Goal: Find specific page/section: Find specific page/section

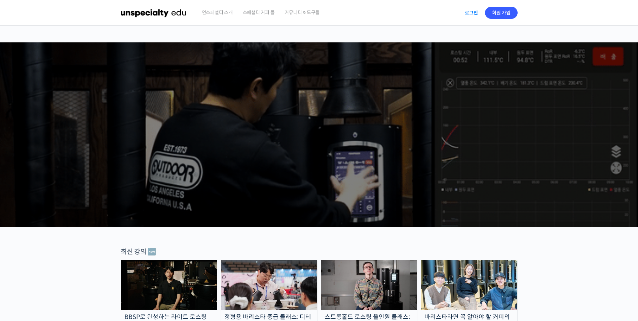
click at [475, 11] on link "로그인" at bounding box center [471, 12] width 21 height 15
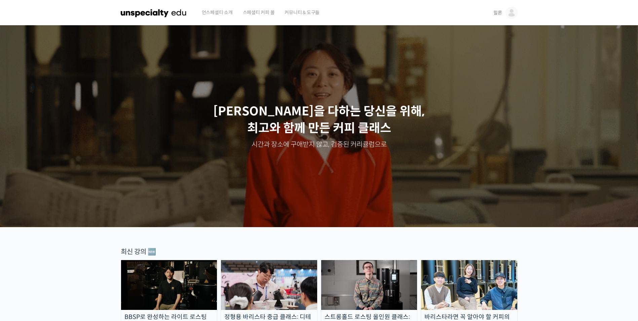
click at [496, 12] on span "힐론" at bounding box center [497, 13] width 9 height 6
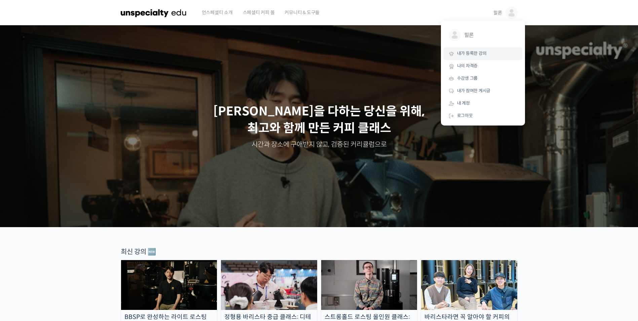
click at [483, 52] on span "내가 등록한 강의" at bounding box center [472, 53] width 30 height 6
